Goal: Task Accomplishment & Management: Use online tool/utility

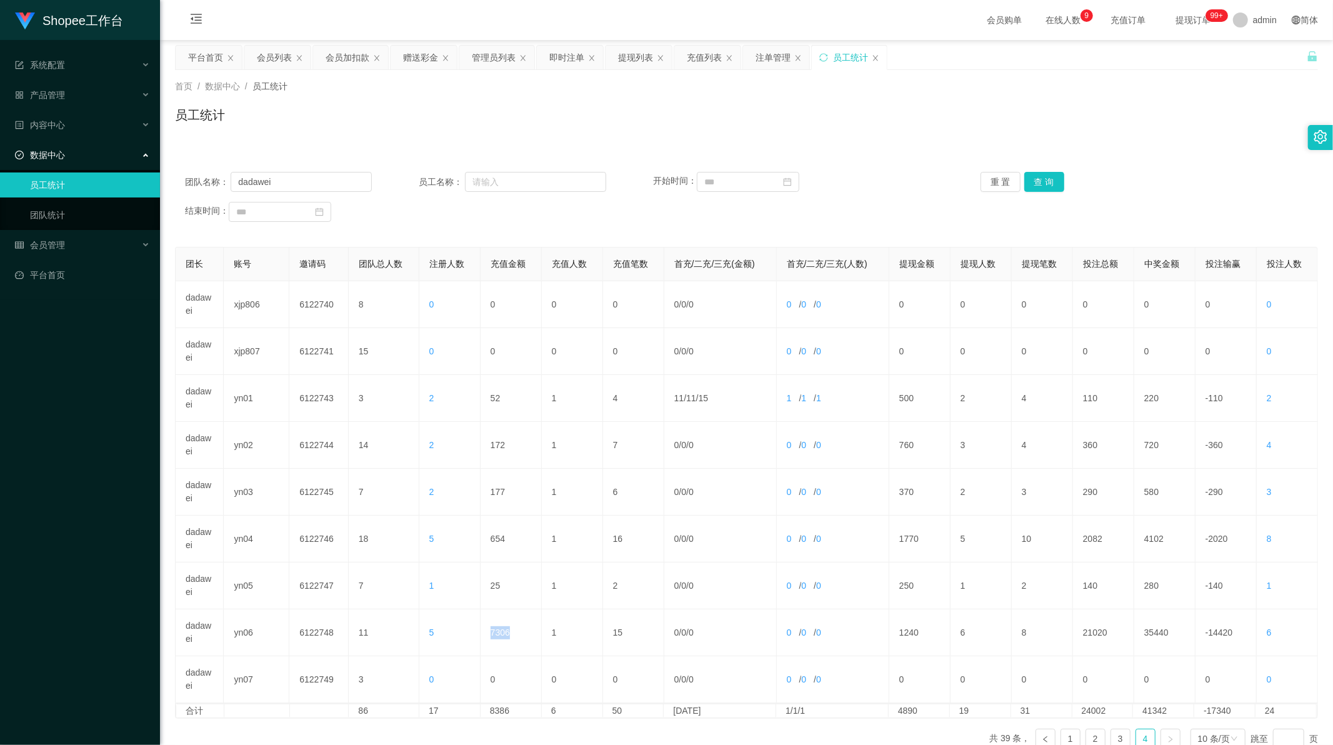
scroll to position [1, 0]
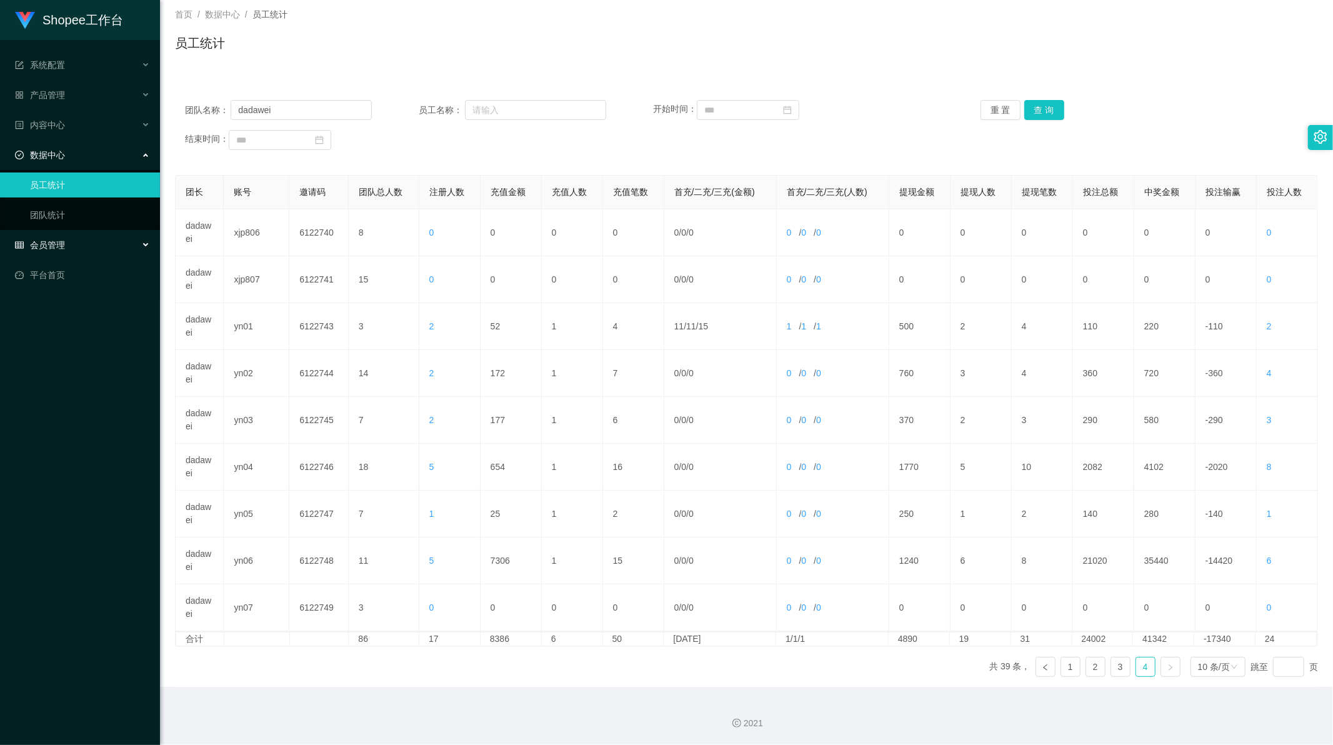
click at [41, 251] on div "会员管理" at bounding box center [80, 244] width 160 height 25
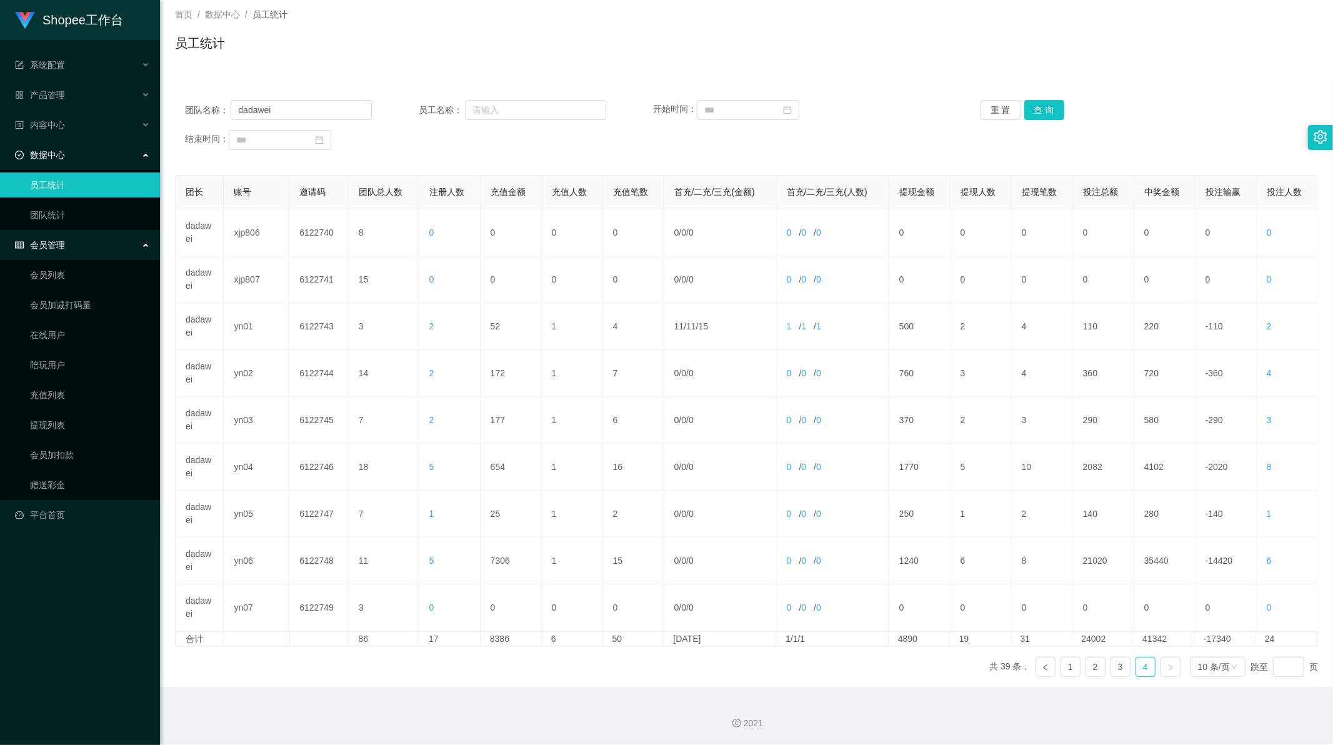
scroll to position [0, 0]
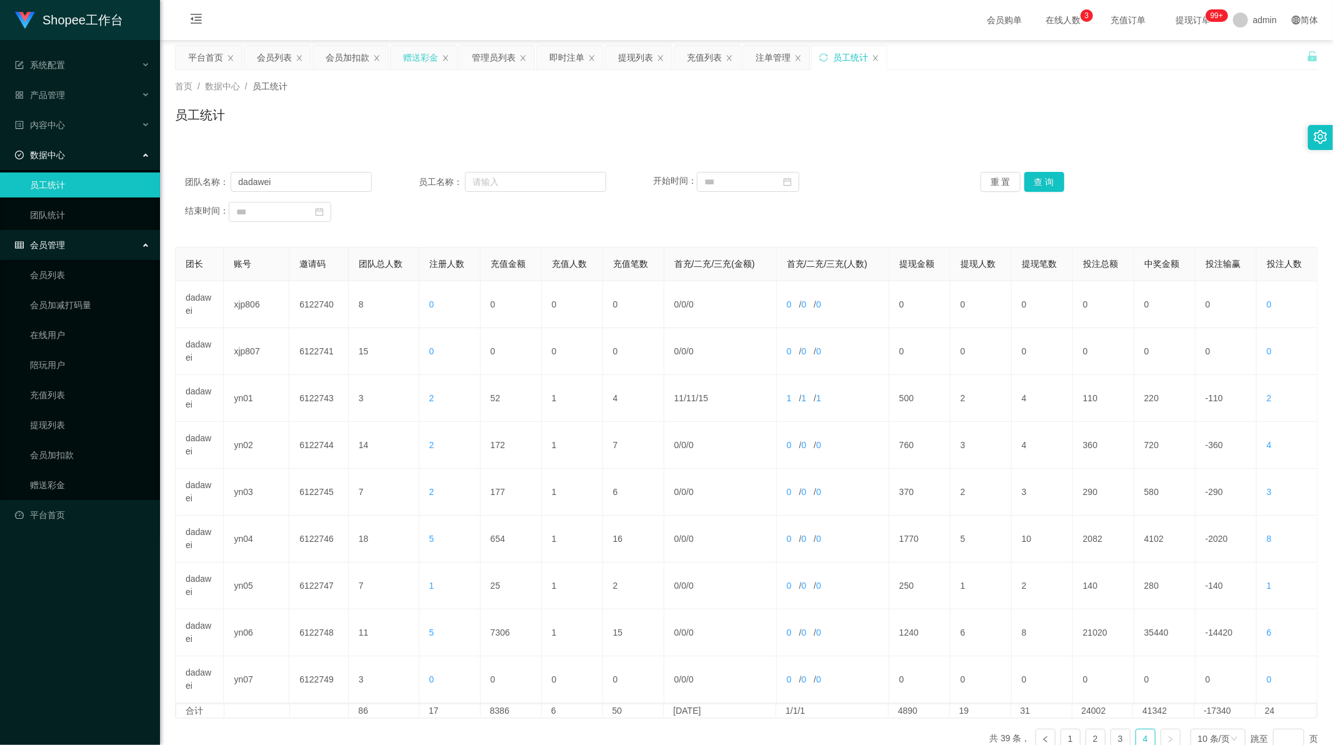
click at [409, 57] on div "赠送彩金" at bounding box center [420, 58] width 35 height 24
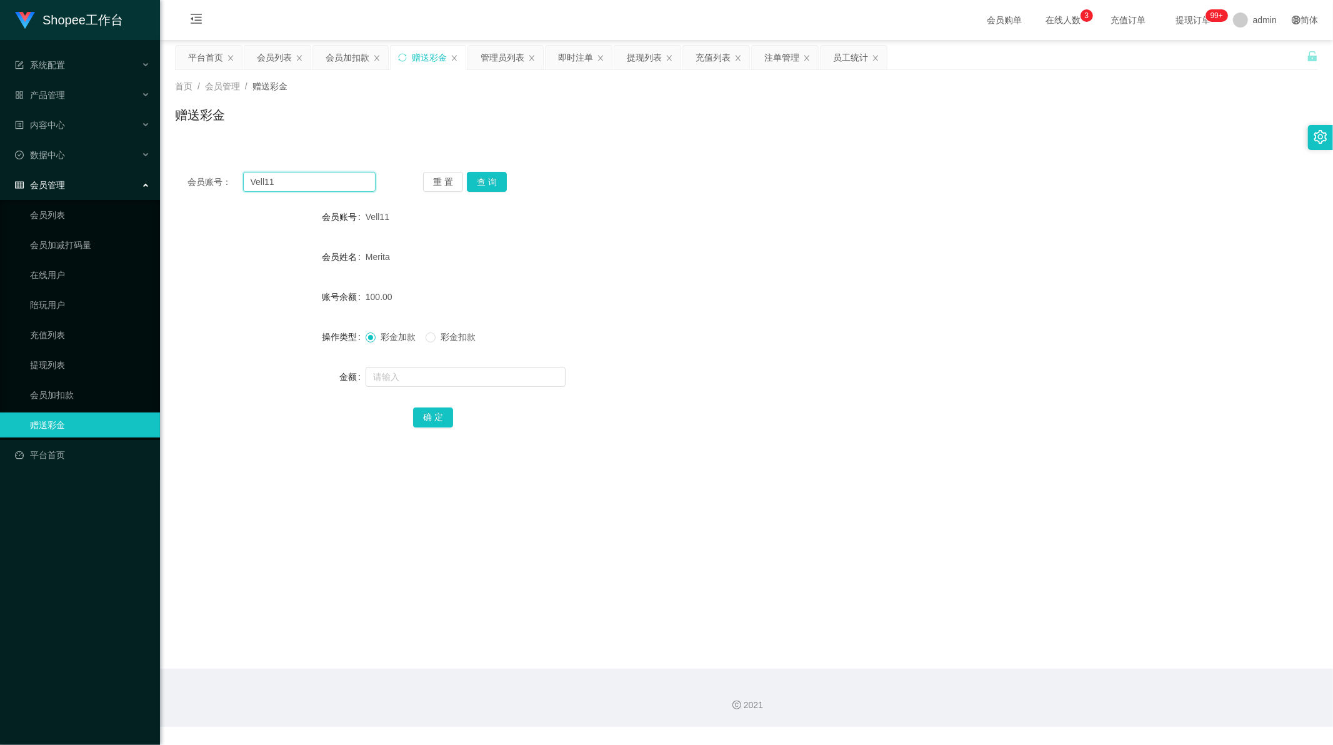
click at [292, 186] on input "Vell11" at bounding box center [309, 182] width 133 height 20
drag, startPoint x: 292, startPoint y: 186, endPoint x: 347, endPoint y: 178, distance: 55.5
click at [297, 184] on input "Vell11" at bounding box center [309, 182] width 133 height 20
paste input "Lidya"
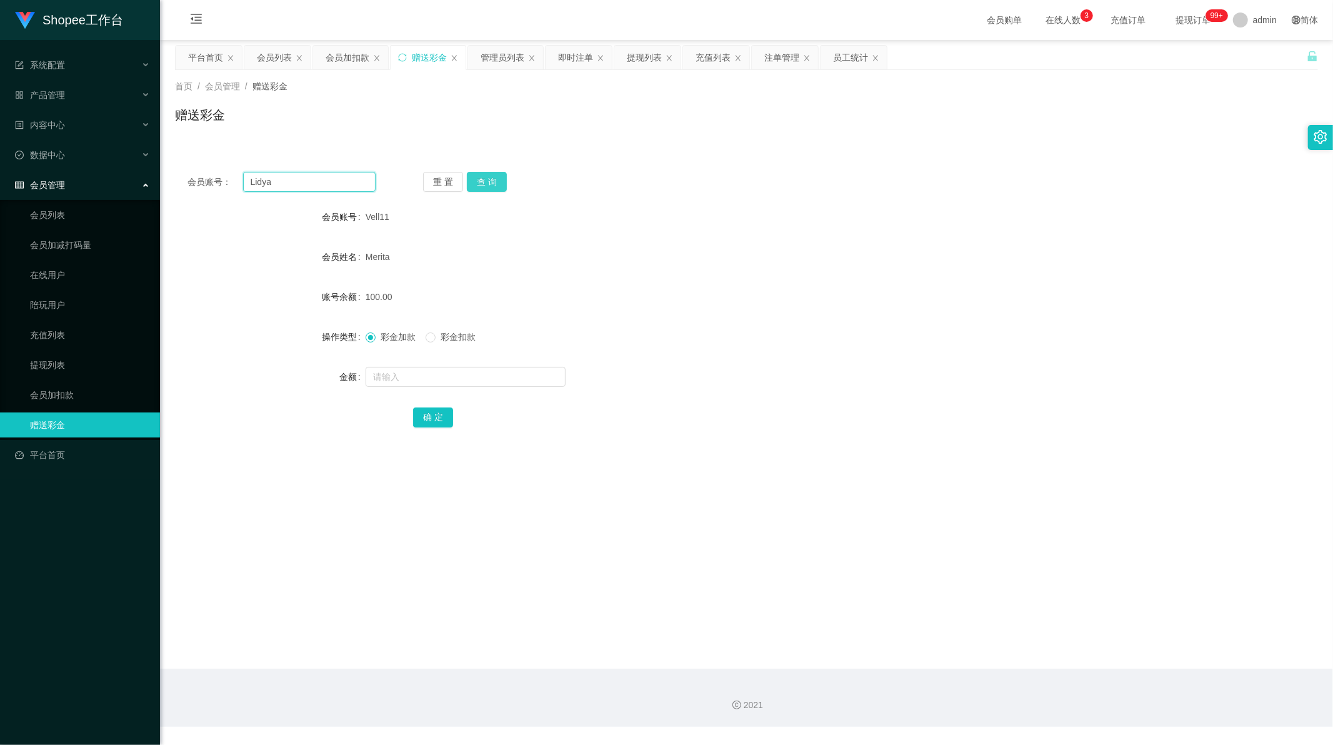
type input "Lidya"
click at [494, 185] on button "查 询" at bounding box center [487, 182] width 40 height 20
drag, startPoint x: 436, startPoint y: 373, endPoint x: 440, endPoint y: 384, distance: 11.9
click at [436, 373] on input "text" at bounding box center [465, 377] width 200 height 20
paste input "1500"
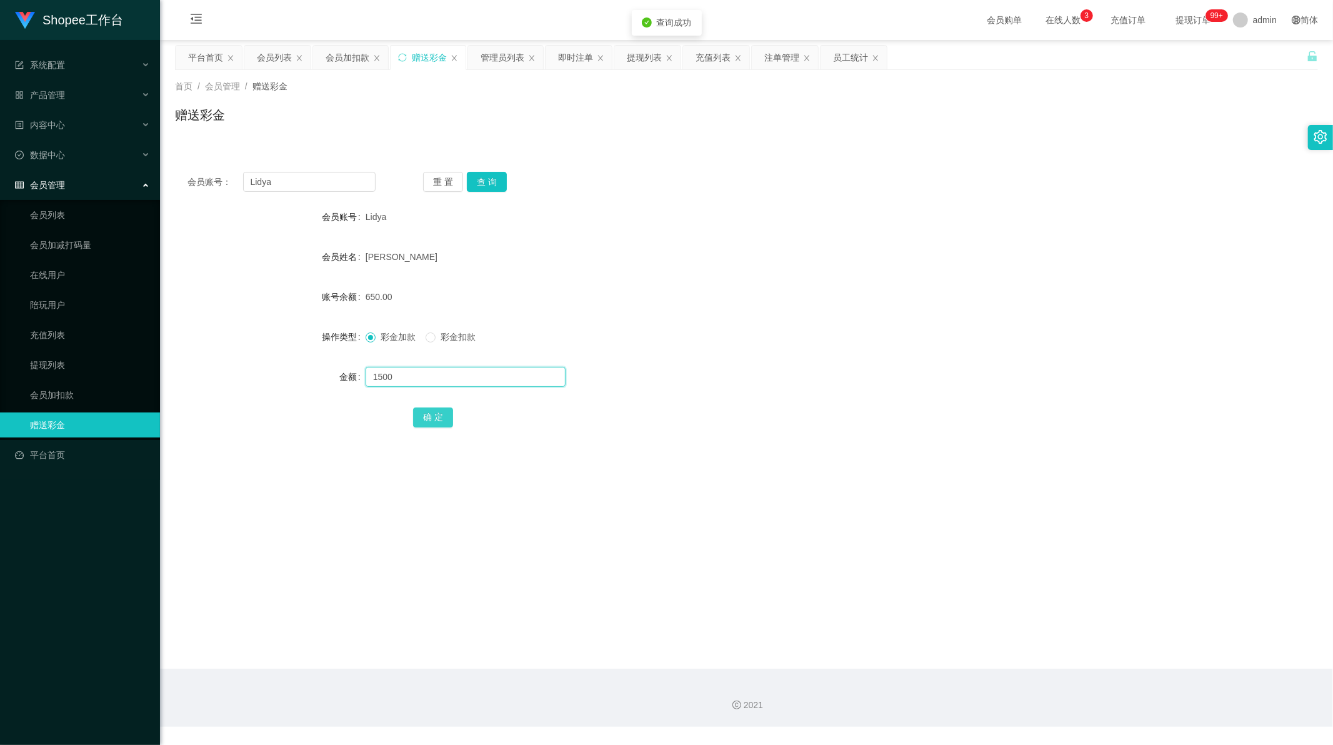
type input "1500"
click at [422, 415] on button "确 定" at bounding box center [433, 417] width 40 height 20
click at [324, 164] on div "会员账号： Lidya 重 置 查 询 会员账号 Lidya 会员姓名 [PERSON_NAME] 账号余额 2150.00 操作类型 彩金加款 彩金扣款 金…" at bounding box center [746, 307] width 1143 height 297
click at [316, 178] on input "Lidya" at bounding box center [309, 182] width 133 height 20
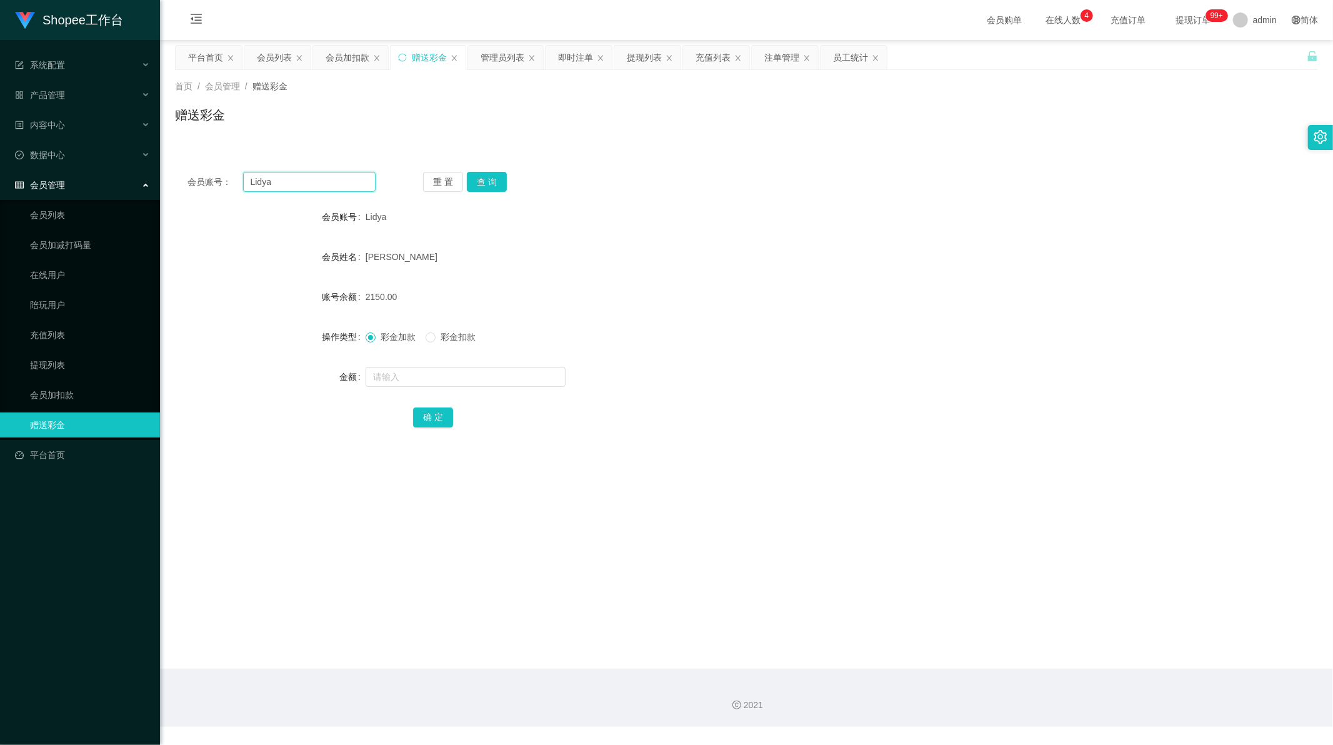
drag, startPoint x: 316, startPoint y: 178, endPoint x: 345, endPoint y: 178, distance: 28.7
click at [316, 179] on input "Lidya" at bounding box center [309, 182] width 133 height 20
paste input "BbyVer"
type input "BbyVer"
drag, startPoint x: 494, startPoint y: 179, endPoint x: 494, endPoint y: 196, distance: 16.2
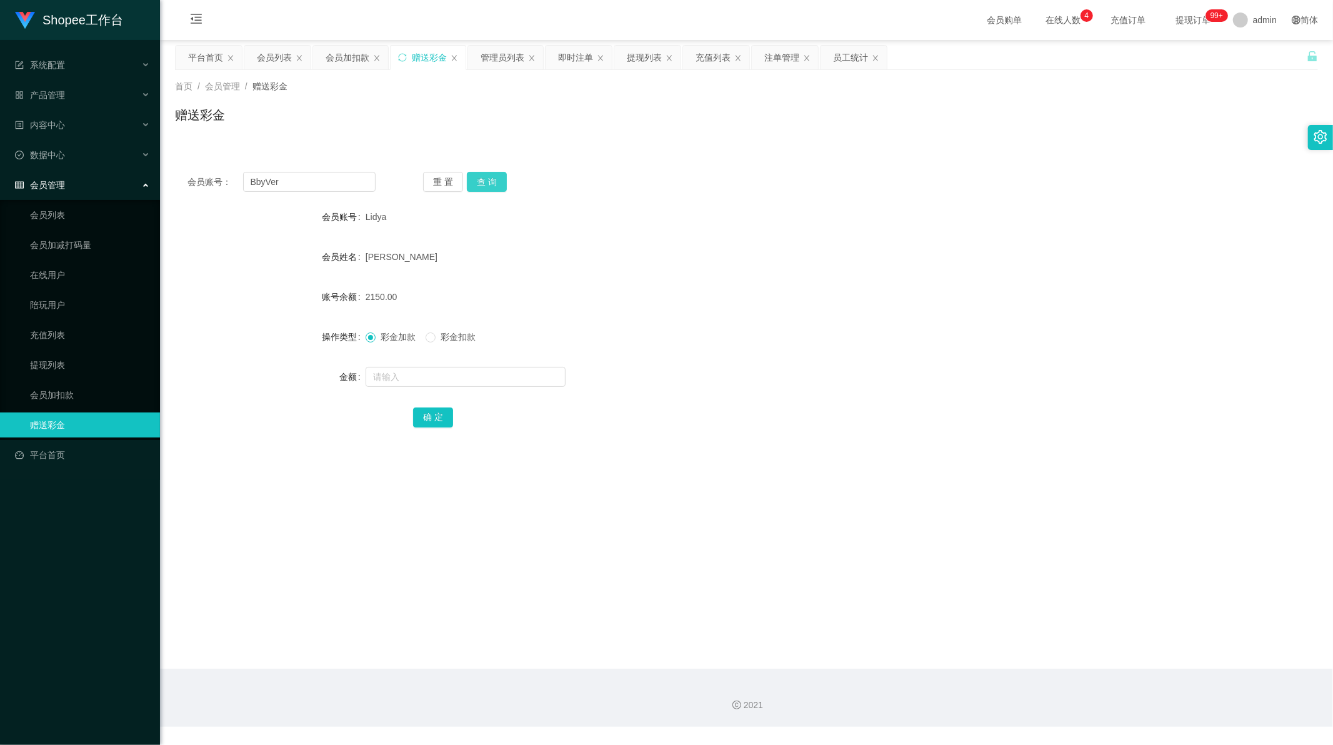
click at [494, 179] on button "查 询" at bounding box center [487, 182] width 40 height 20
click at [398, 377] on input "text" at bounding box center [465, 377] width 200 height 20
type input "300"
click at [429, 411] on button "确 定" at bounding box center [433, 417] width 40 height 20
click at [306, 183] on input "BbyVer" at bounding box center [309, 182] width 133 height 20
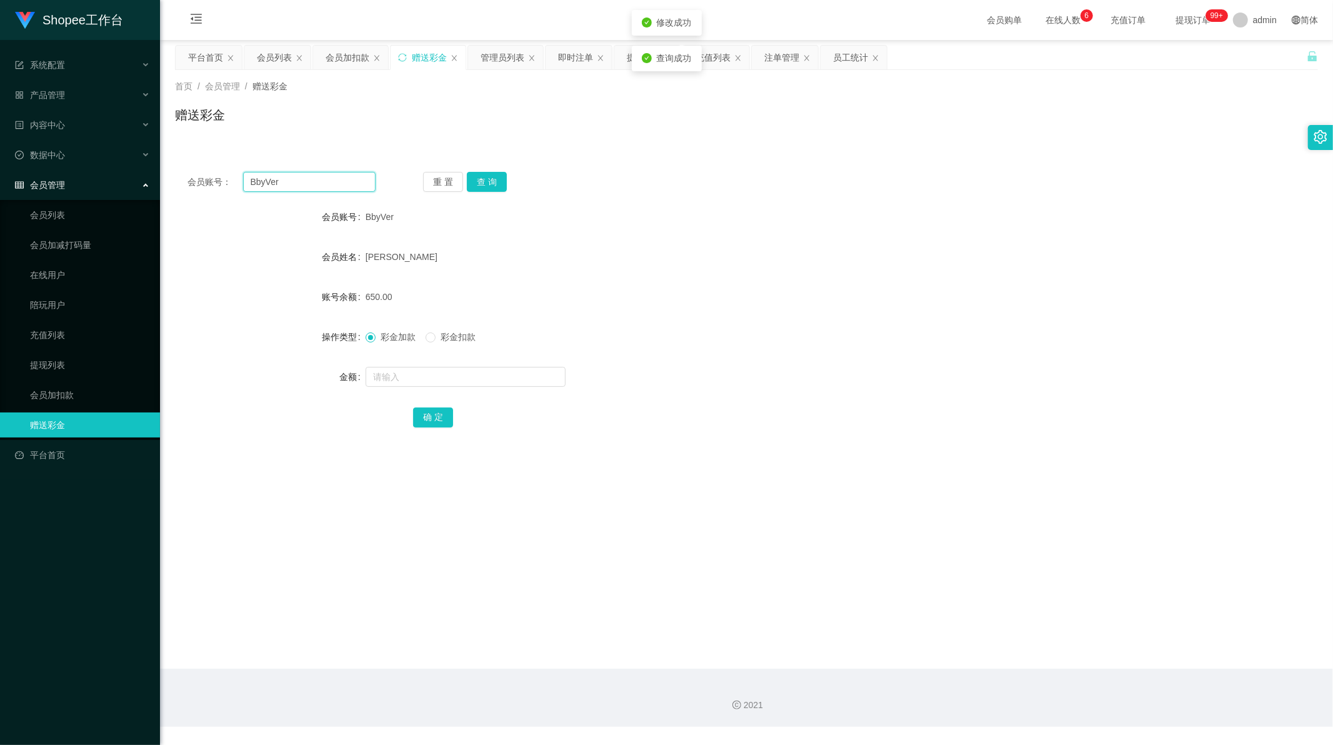
click at [306, 183] on input "BbyVer" at bounding box center [309, 182] width 133 height 20
paste input "082383472064"
type input "082383472064"
drag, startPoint x: 477, startPoint y: 179, endPoint x: 475, endPoint y: 202, distance: 22.6
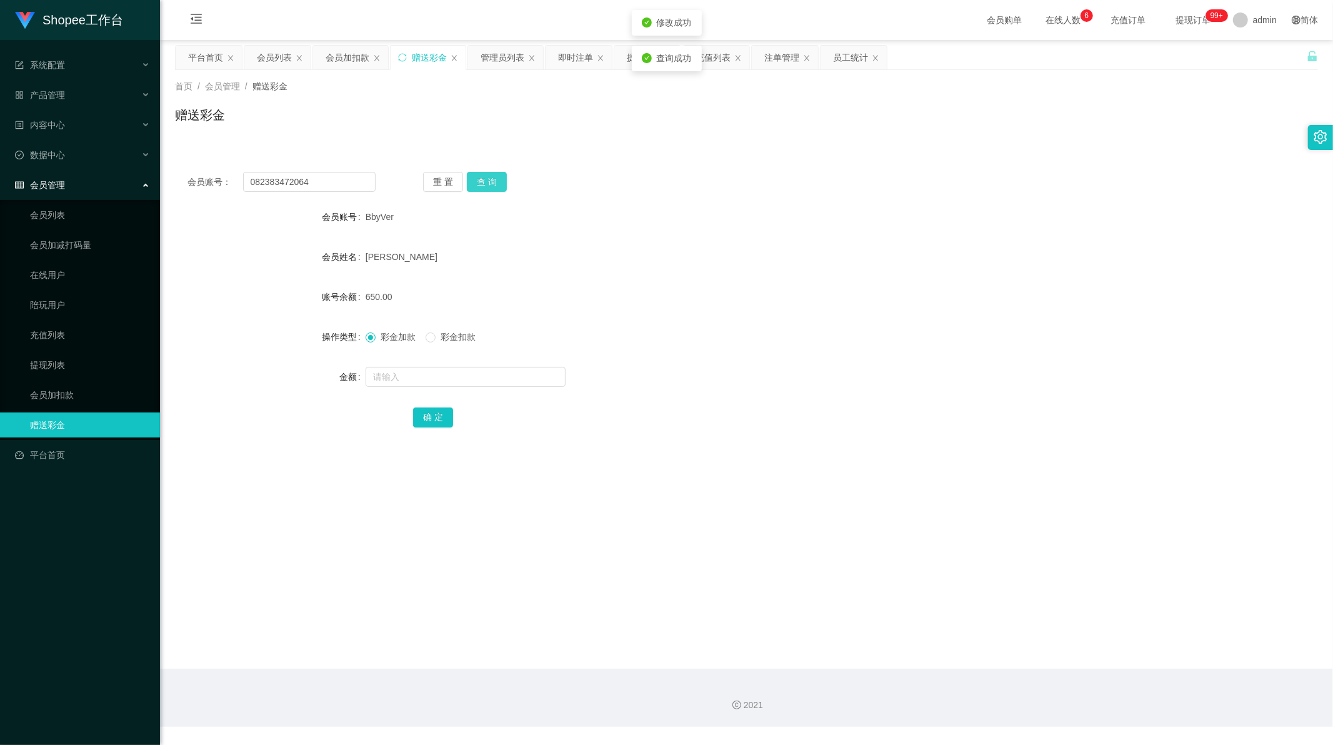
click at [477, 179] on button "查 询" at bounding box center [487, 182] width 40 height 20
click at [394, 373] on input "text" at bounding box center [465, 377] width 200 height 20
type input "301"
click at [446, 414] on button "确 定" at bounding box center [433, 417] width 40 height 20
